Goal: Information Seeking & Learning: Learn about a topic

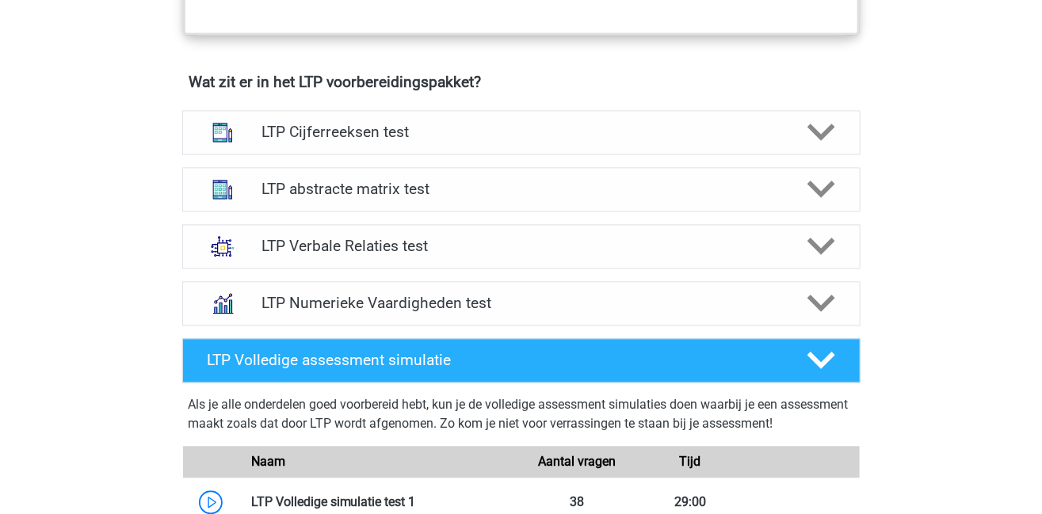
scroll to position [1083, 0]
click at [818, 135] on polygon at bounding box center [822, 132] width 28 height 17
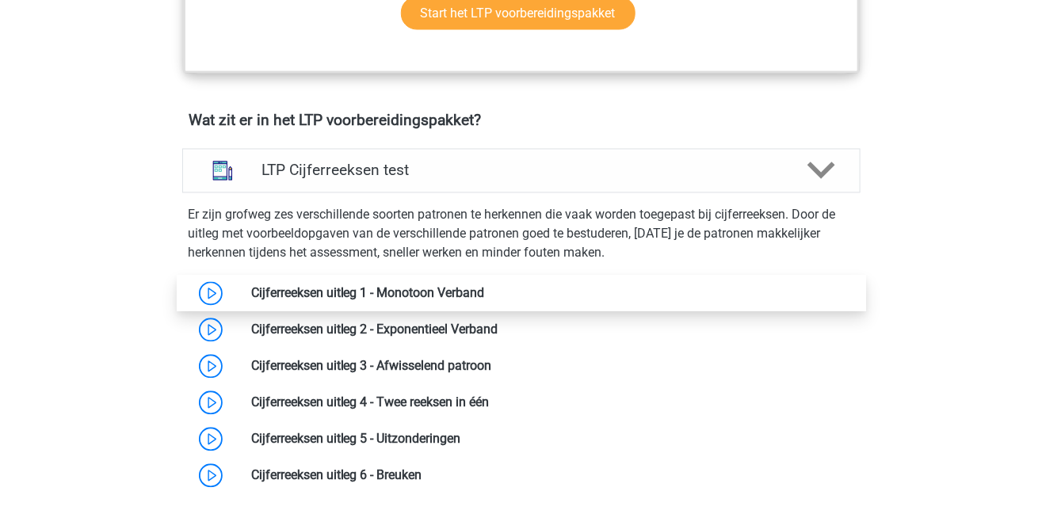
scroll to position [1057, 0]
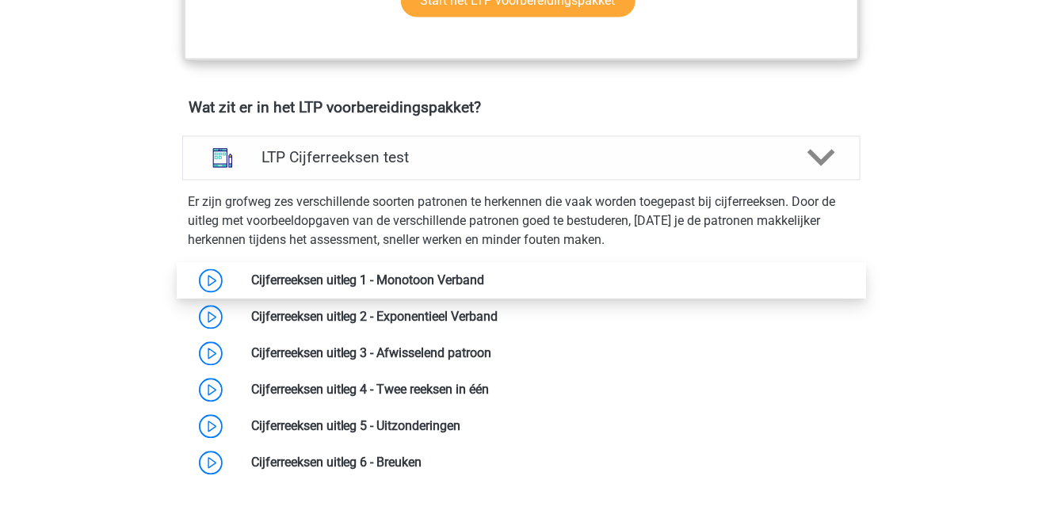
click at [485, 273] on link at bounding box center [485, 280] width 0 height 15
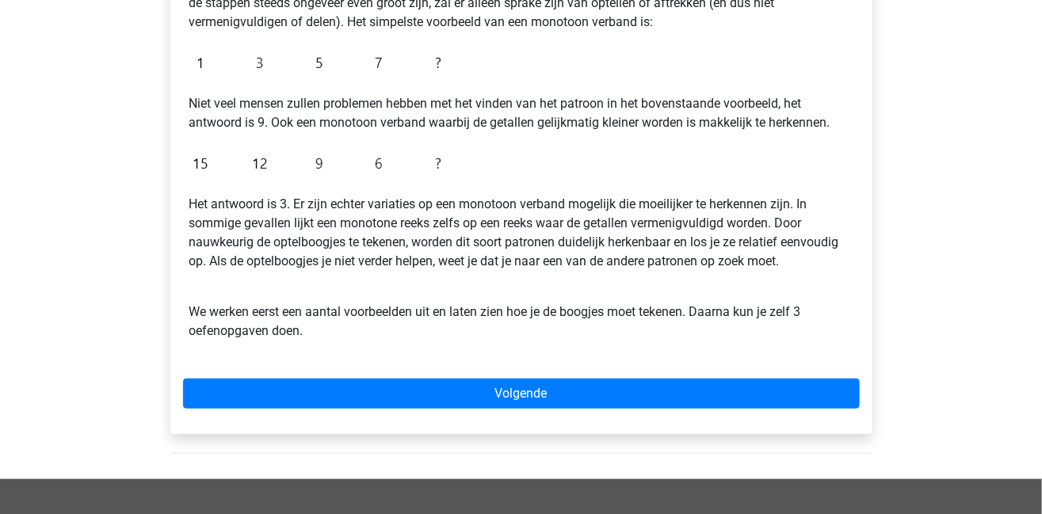
scroll to position [354, 0]
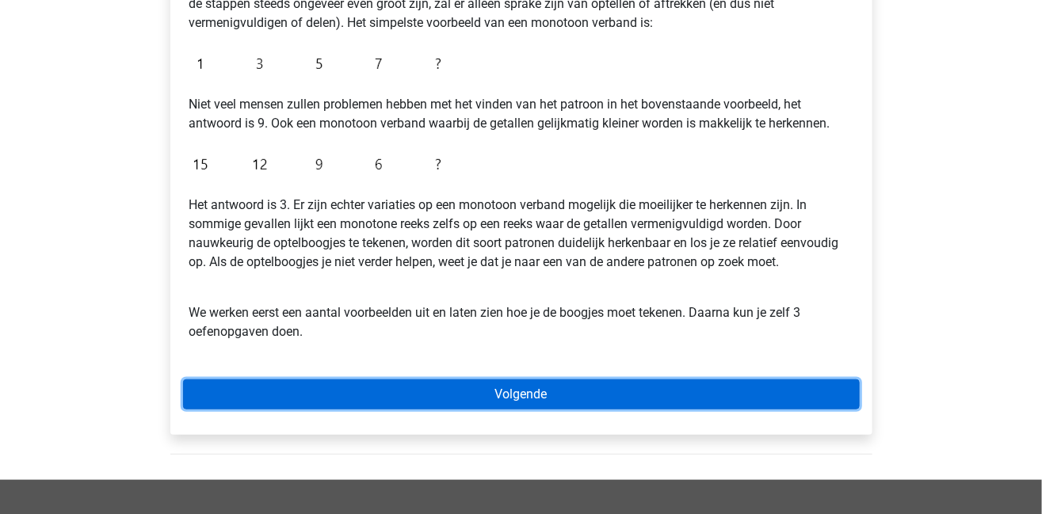
click at [520, 384] on link "Volgende" at bounding box center [521, 395] width 677 height 30
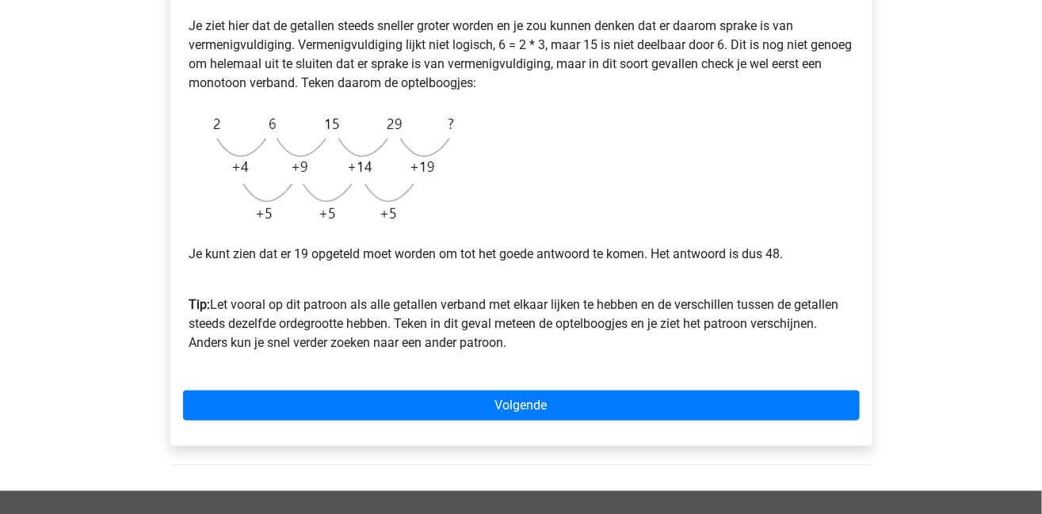
scroll to position [358, 0]
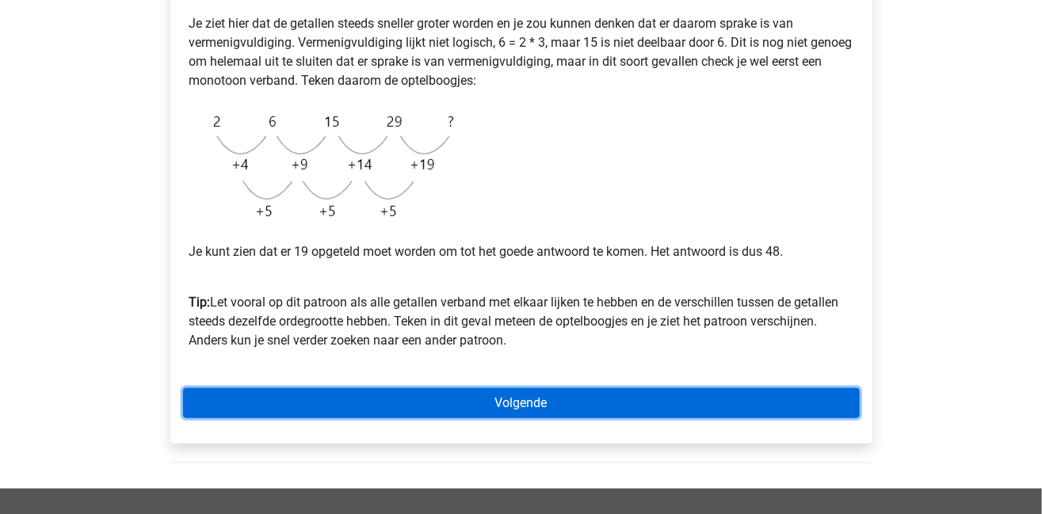
click at [511, 411] on link "Volgende" at bounding box center [521, 403] width 677 height 30
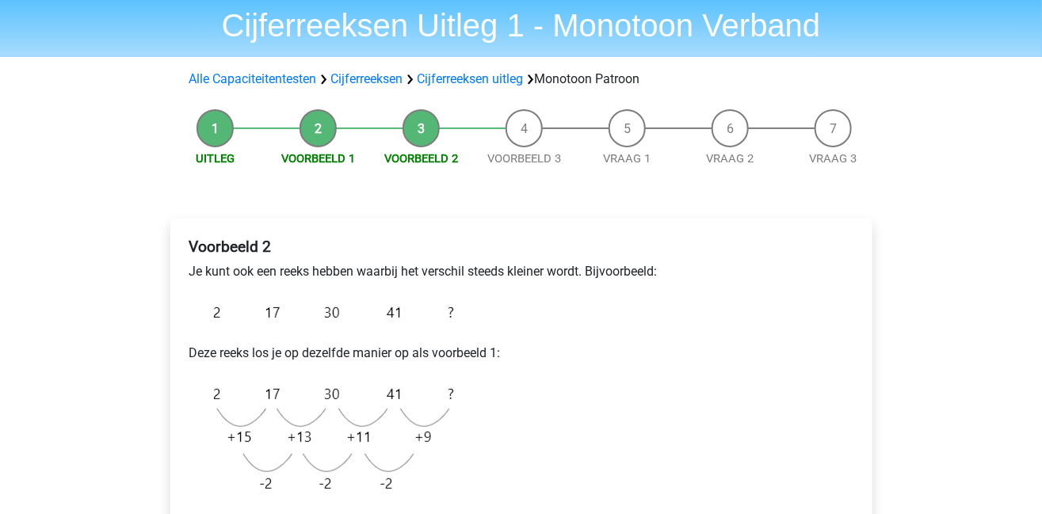
scroll to position [54, 0]
click at [217, 124] on li "Uitleg" at bounding box center [215, 138] width 103 height 58
click at [235, 78] on link "Alle Capaciteitentesten" at bounding box center [253, 78] width 128 height 15
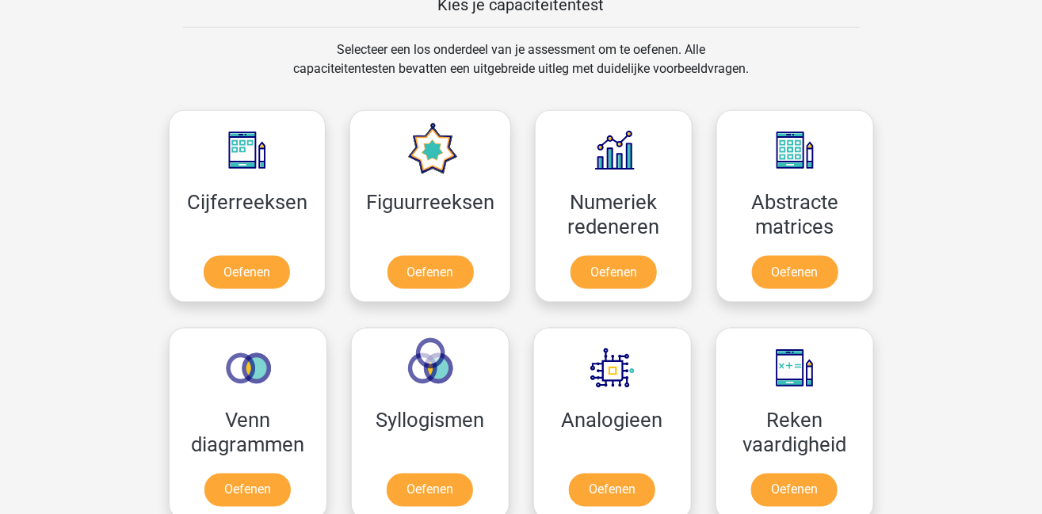
scroll to position [632, 0]
